Goal: Information Seeking & Learning: Learn about a topic

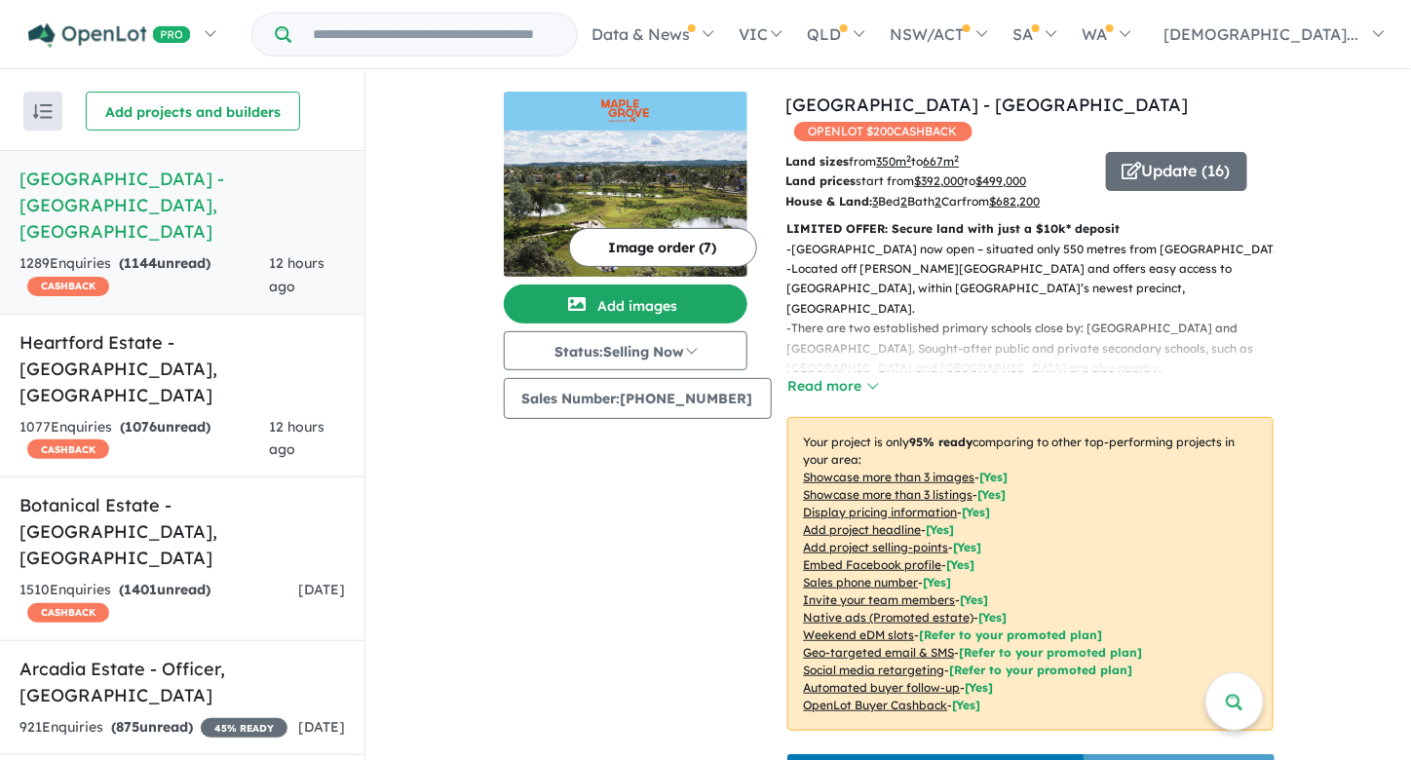
click at [711, 567] on div "Image order ( 7 ) Add images Status: Selling Now In Planning Coming Soon Sellin…" at bounding box center [645, 443] width 283 height 703
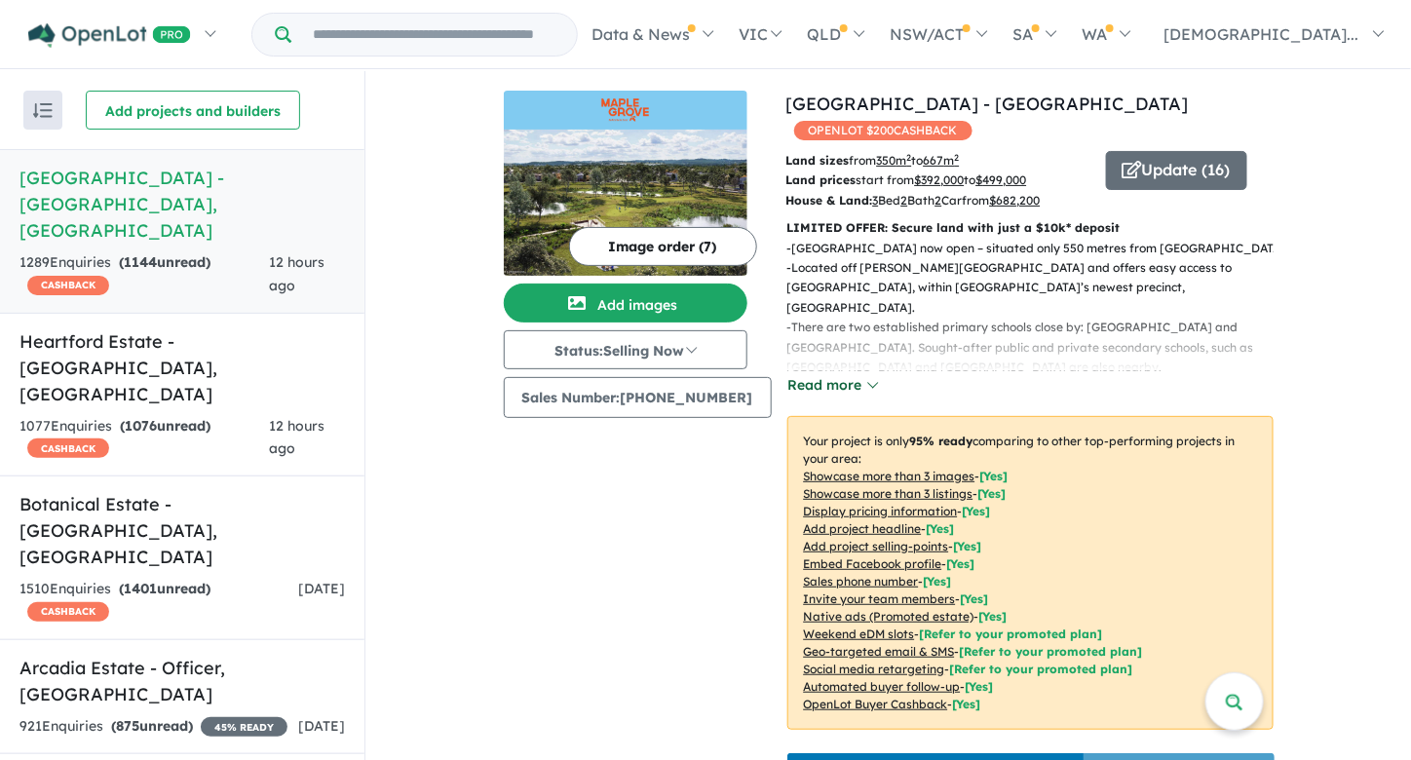
click at [814, 378] on button "Read more" at bounding box center [833, 385] width 92 height 22
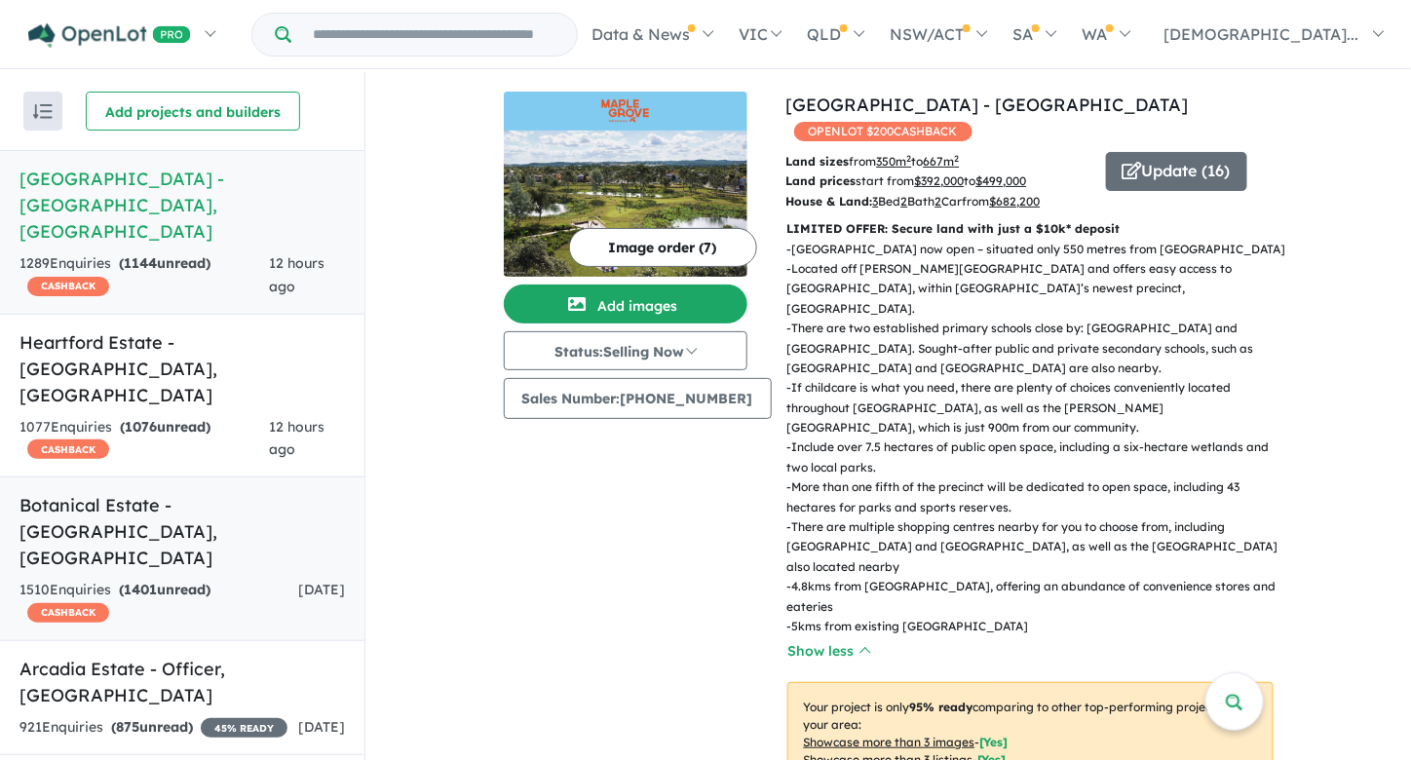
click at [244, 579] on div "1510 Enquir ies ( 1401 unread) CASHBACK" at bounding box center [158, 602] width 279 height 47
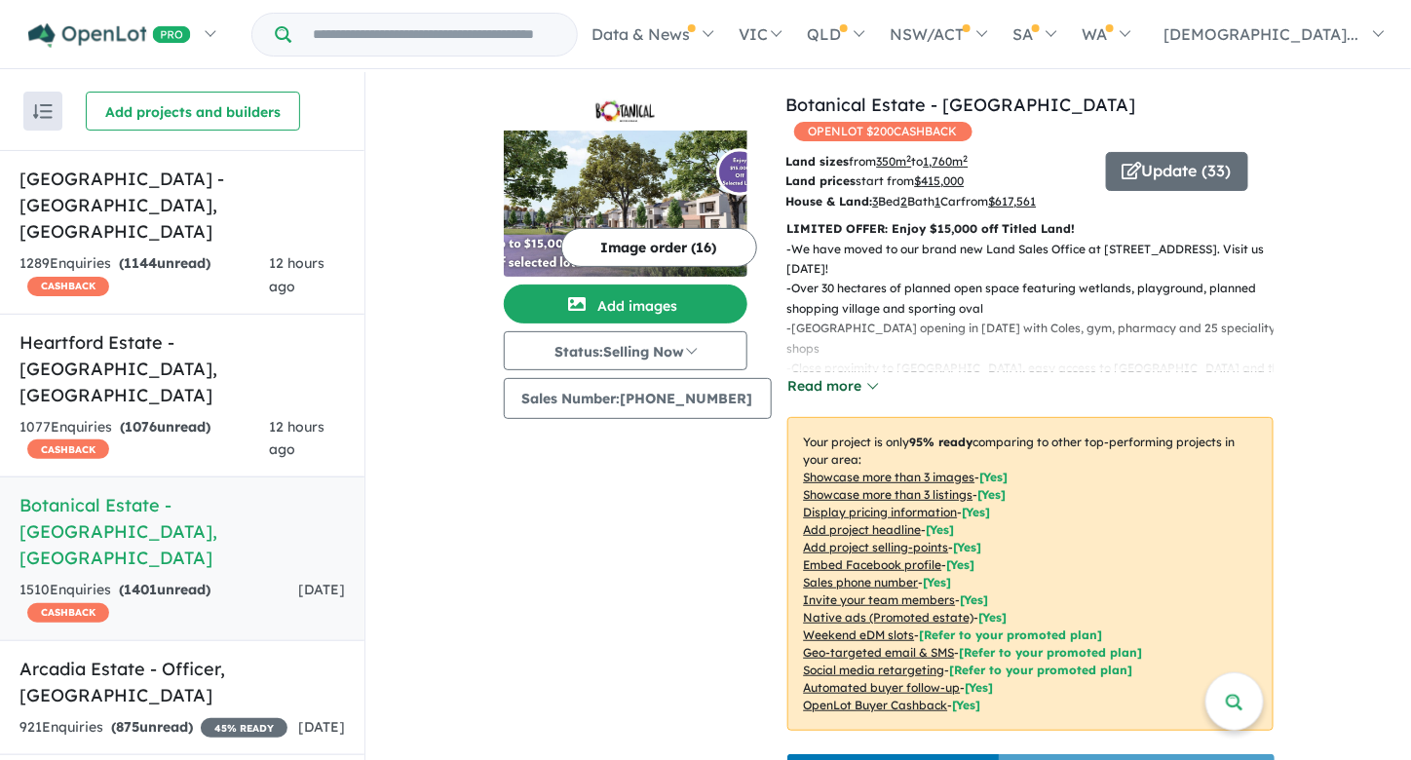
click at [839, 375] on button "Read more" at bounding box center [833, 386] width 92 height 22
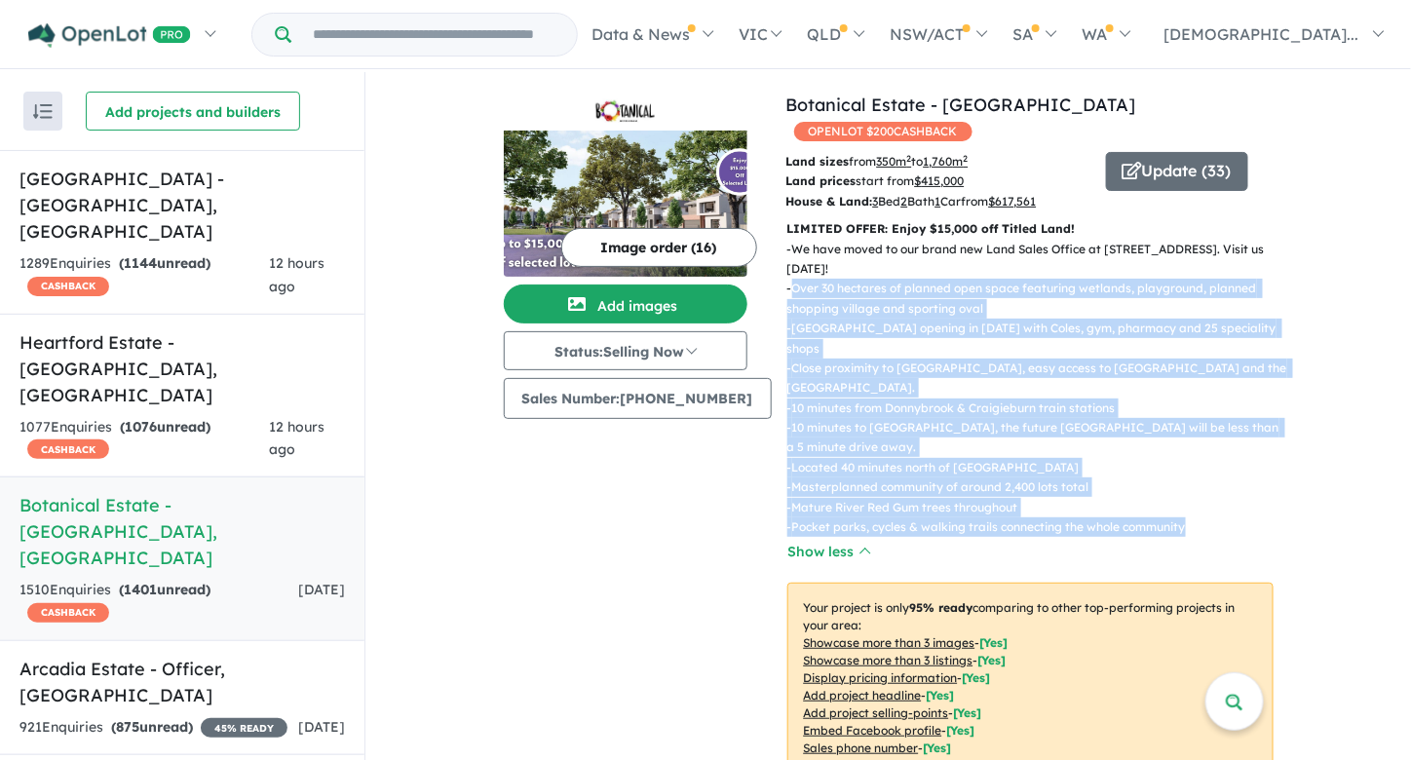
drag, startPoint x: 1189, startPoint y: 495, endPoint x: 777, endPoint y: 264, distance: 472.4
click at [777, 264] on div "- We have moved to our brand new Land Sales Office at [STREET_ADDRESS]. Visit u…" at bounding box center [1023, 389] width 502 height 298
copy div "Over 30 hectares of planned open space featuring wetlands, playground, planned …"
